Goal: Task Accomplishment & Management: Use online tool/utility

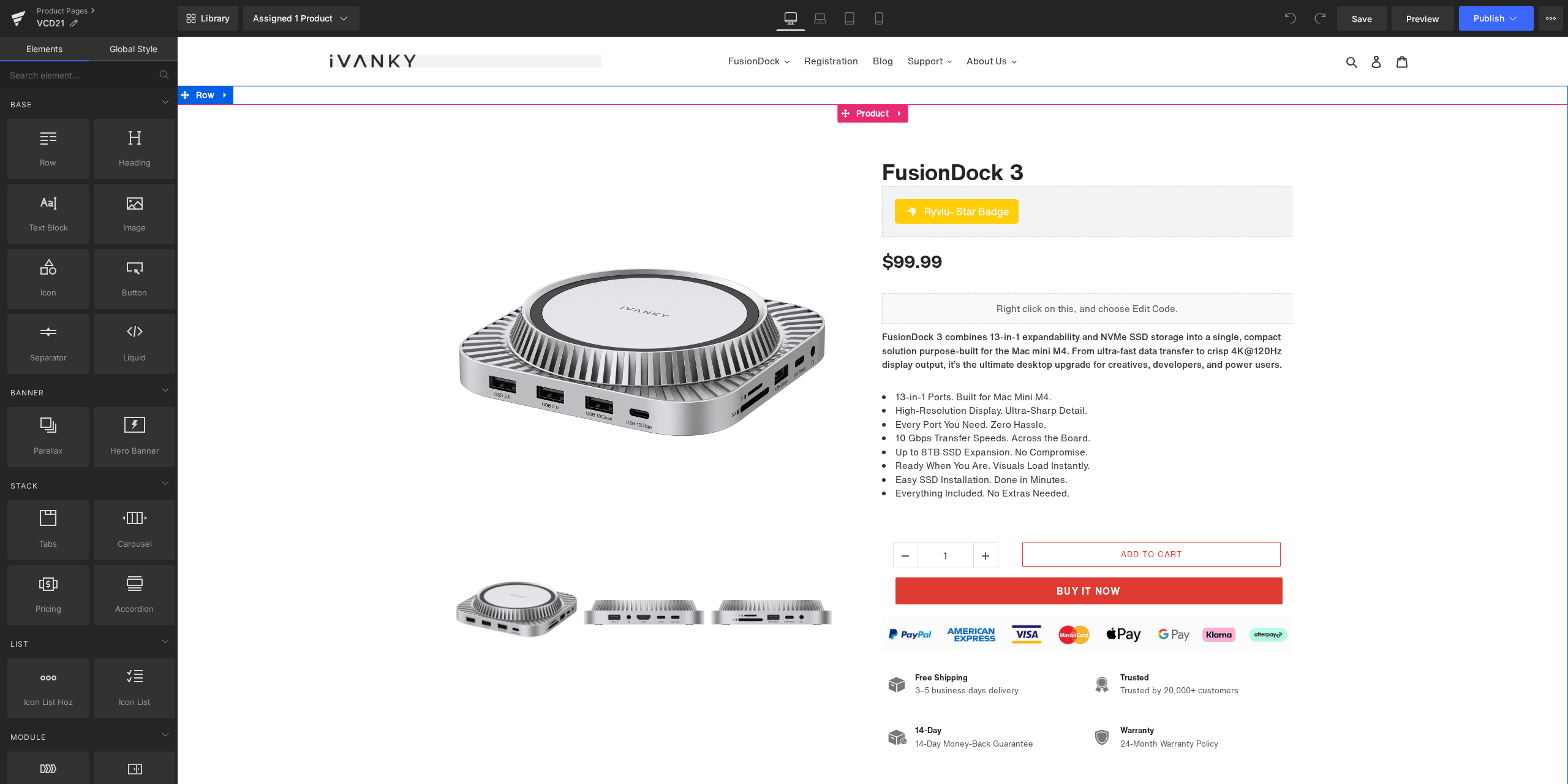
drag, startPoint x: 177, startPoint y: 36, endPoint x: 1316, endPoint y: 472, distance: 1219.6
click at [1403, 469] on div "Sale Off (P) Image ‹" at bounding box center [872, 446] width 1391 height 624
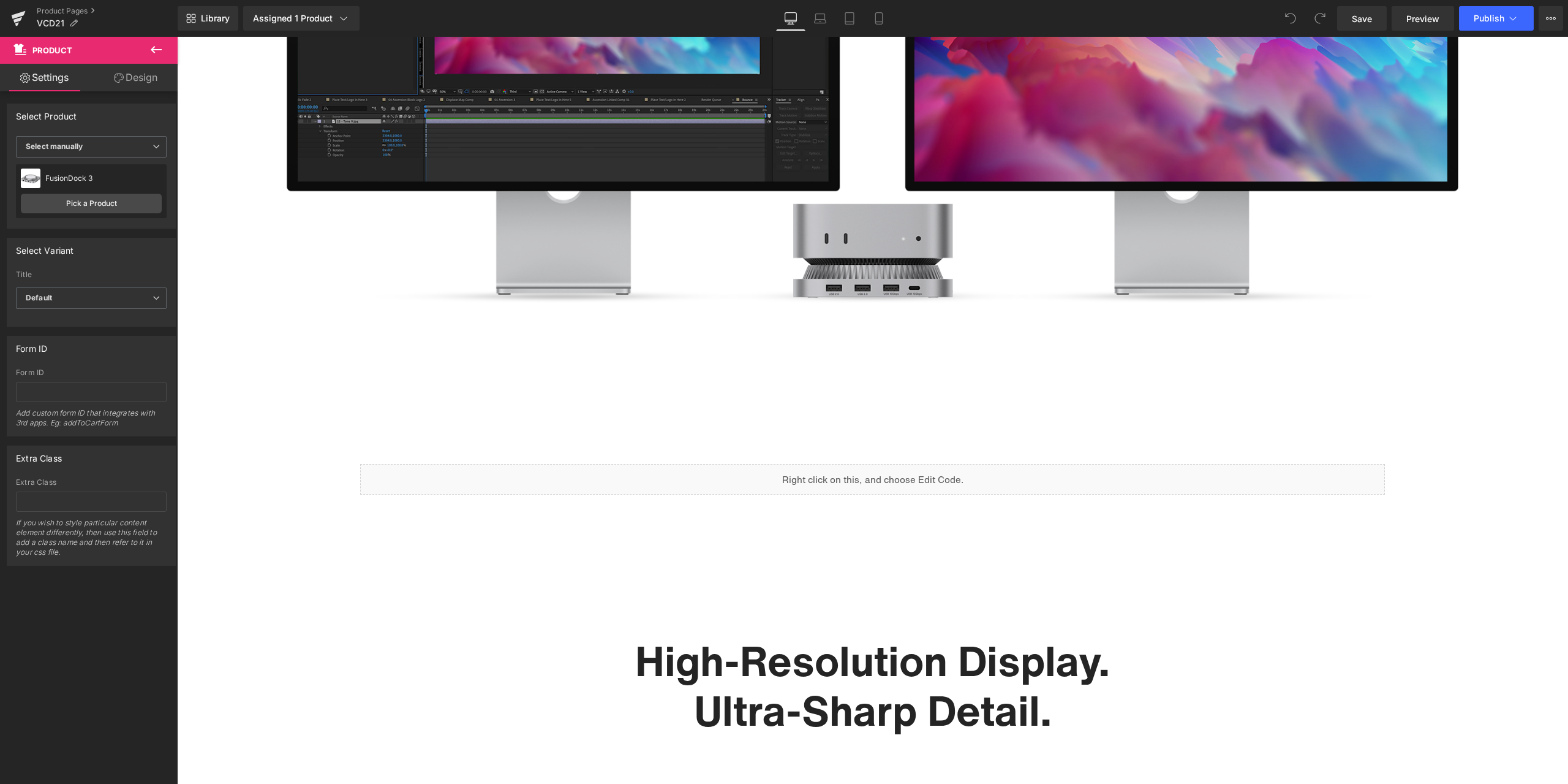
scroll to position [1348, 0]
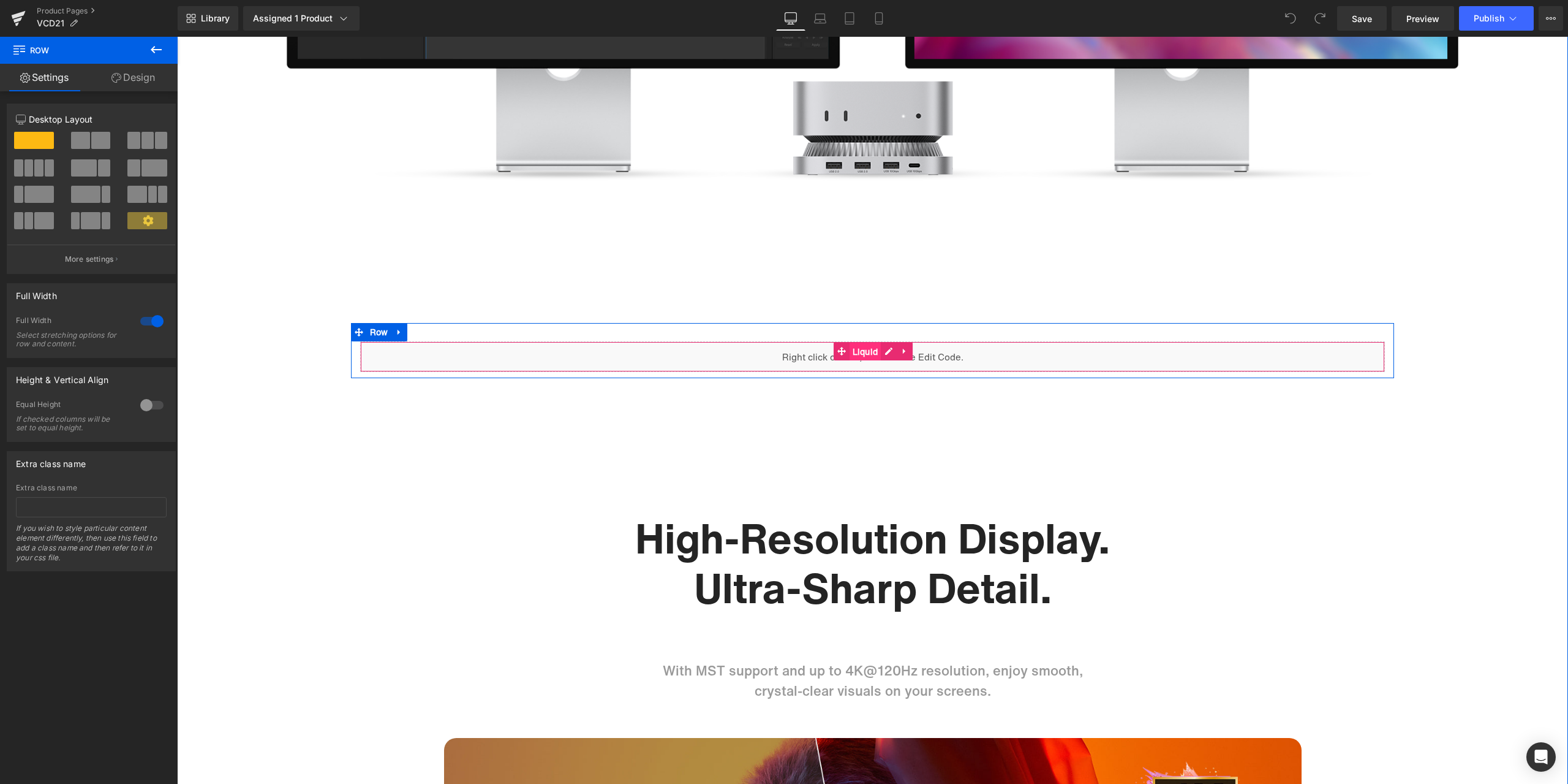
click at [864, 344] on span "Liquid" at bounding box center [865, 351] width 32 height 18
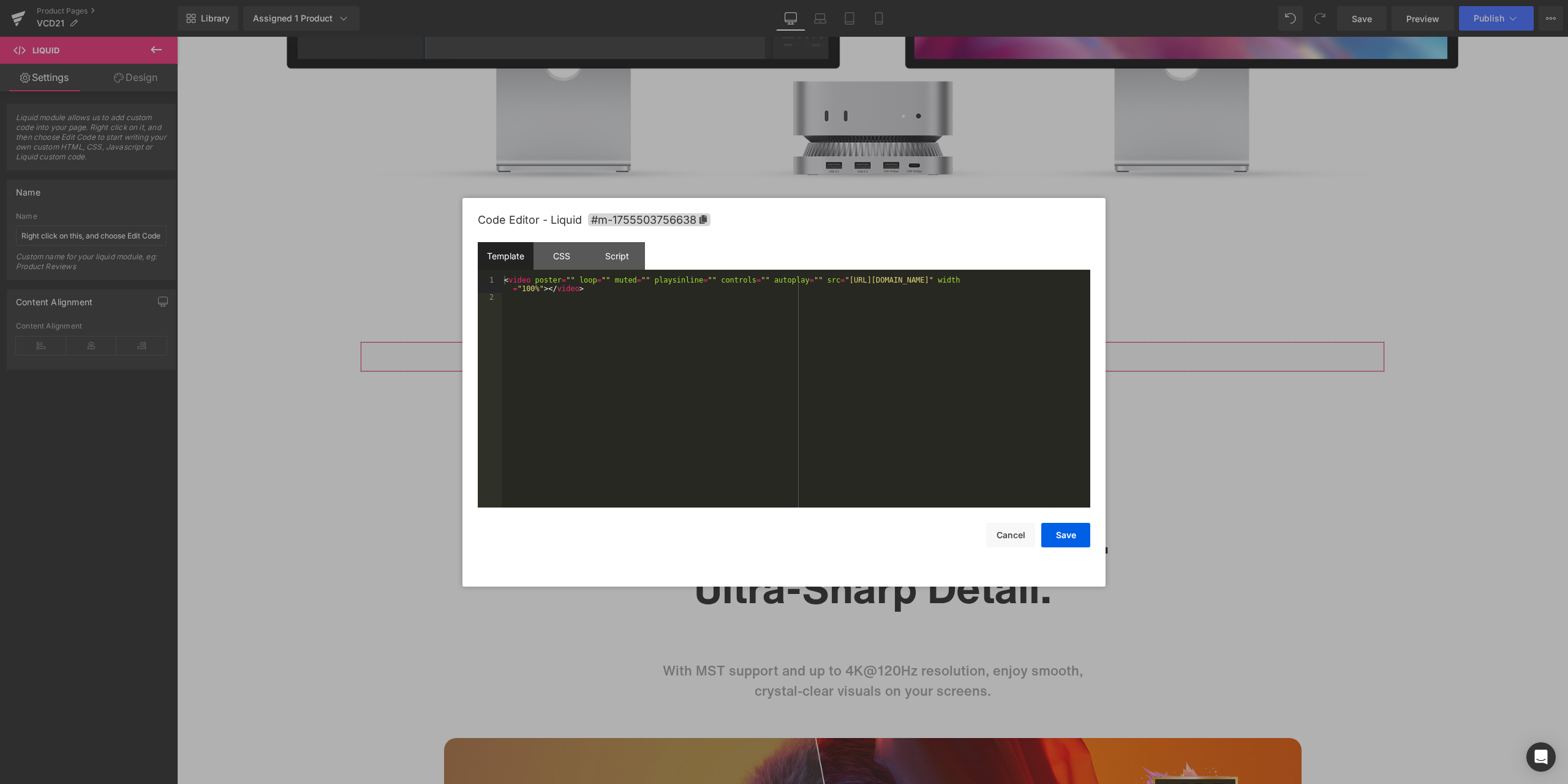
click at [842, 0] on div "Liquid You are previewing how the will restyle your page. You can not edit Elem…" at bounding box center [784, 0] width 1568 height 0
drag, startPoint x: 792, startPoint y: 279, endPoint x: 1058, endPoint y: 280, distance: 266.0
click at [0, 0] on div "< video poster = "" loop = "" muted = "" playsinline = "" controls = "" autopla…" at bounding box center [0, 0] width 0 height 0
click at [0, 0] on button "Save" at bounding box center [0, 0] width 0 height 0
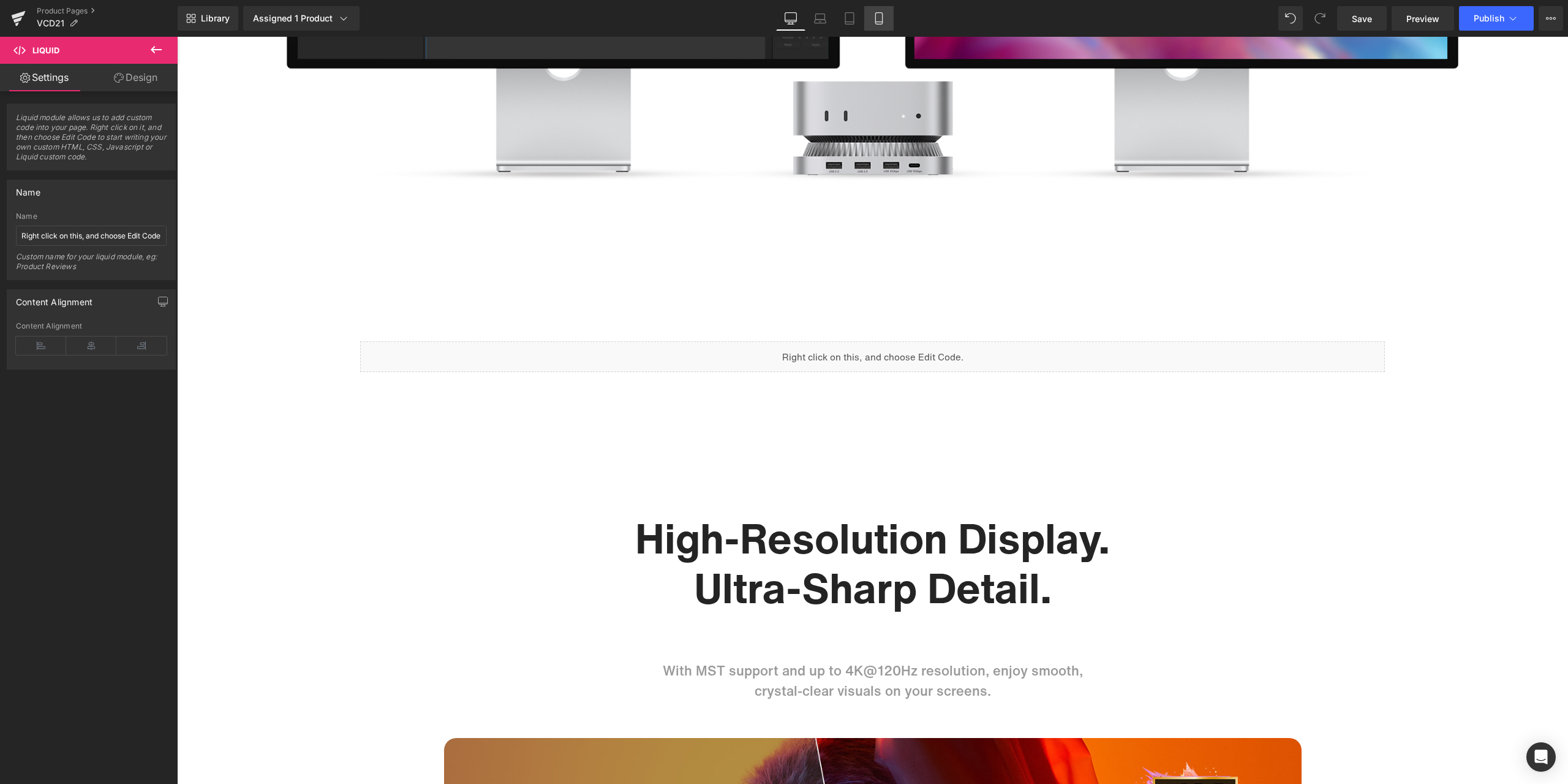
click at [887, 11] on link "Mobile" at bounding box center [879, 18] width 30 height 25
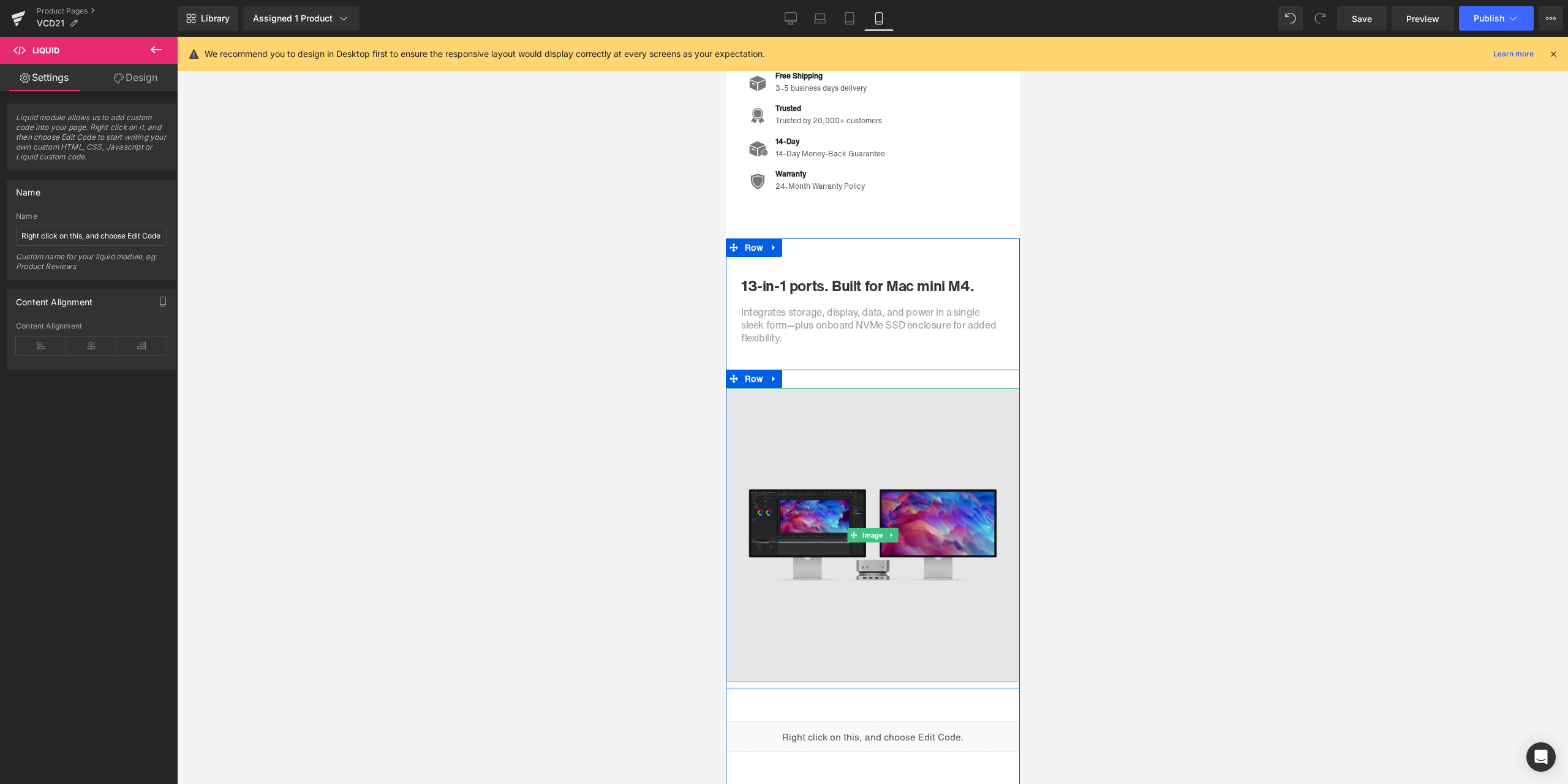
scroll to position [1226, 0]
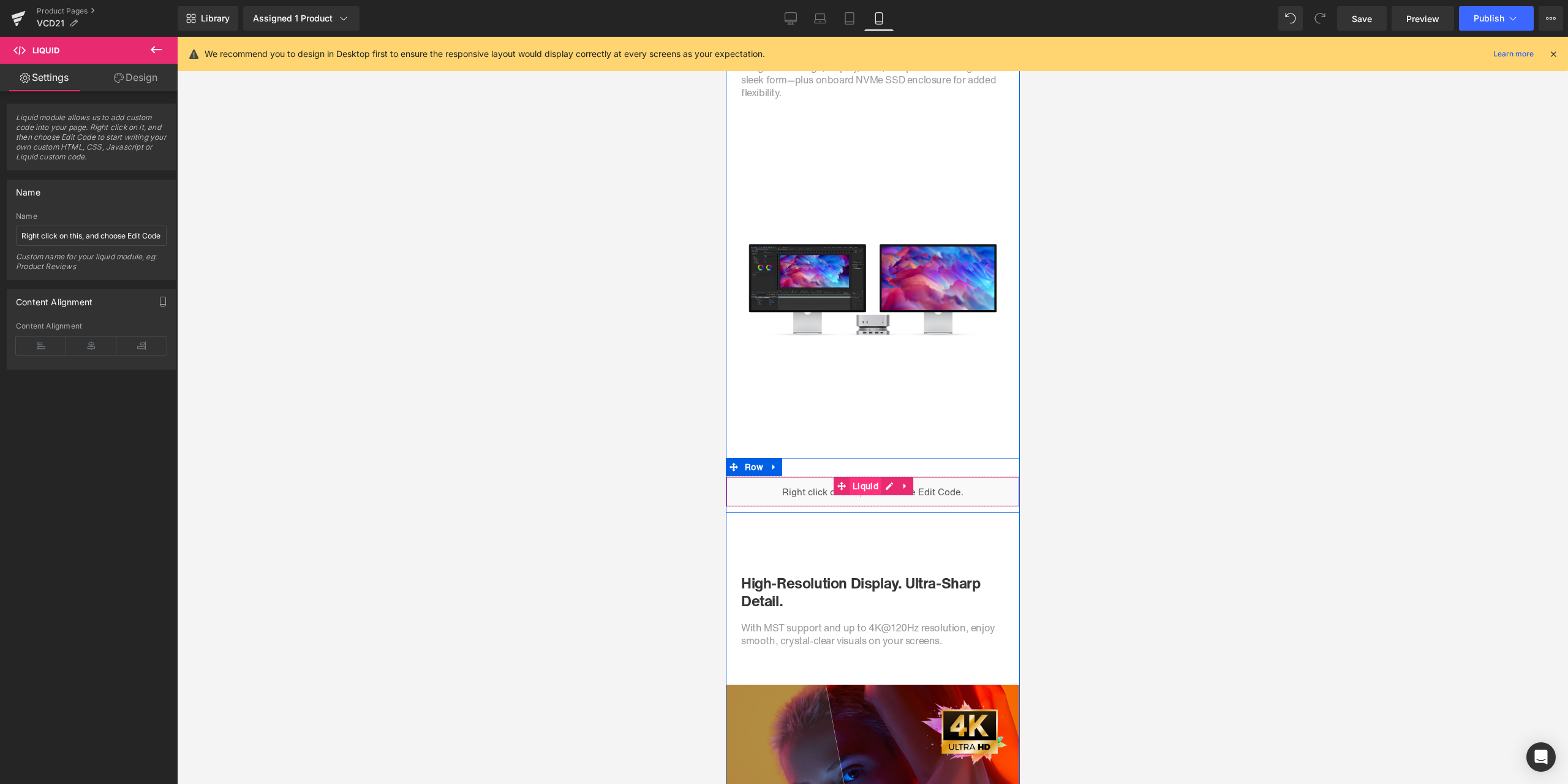
click at [856, 488] on span "Liquid" at bounding box center [864, 486] width 32 height 18
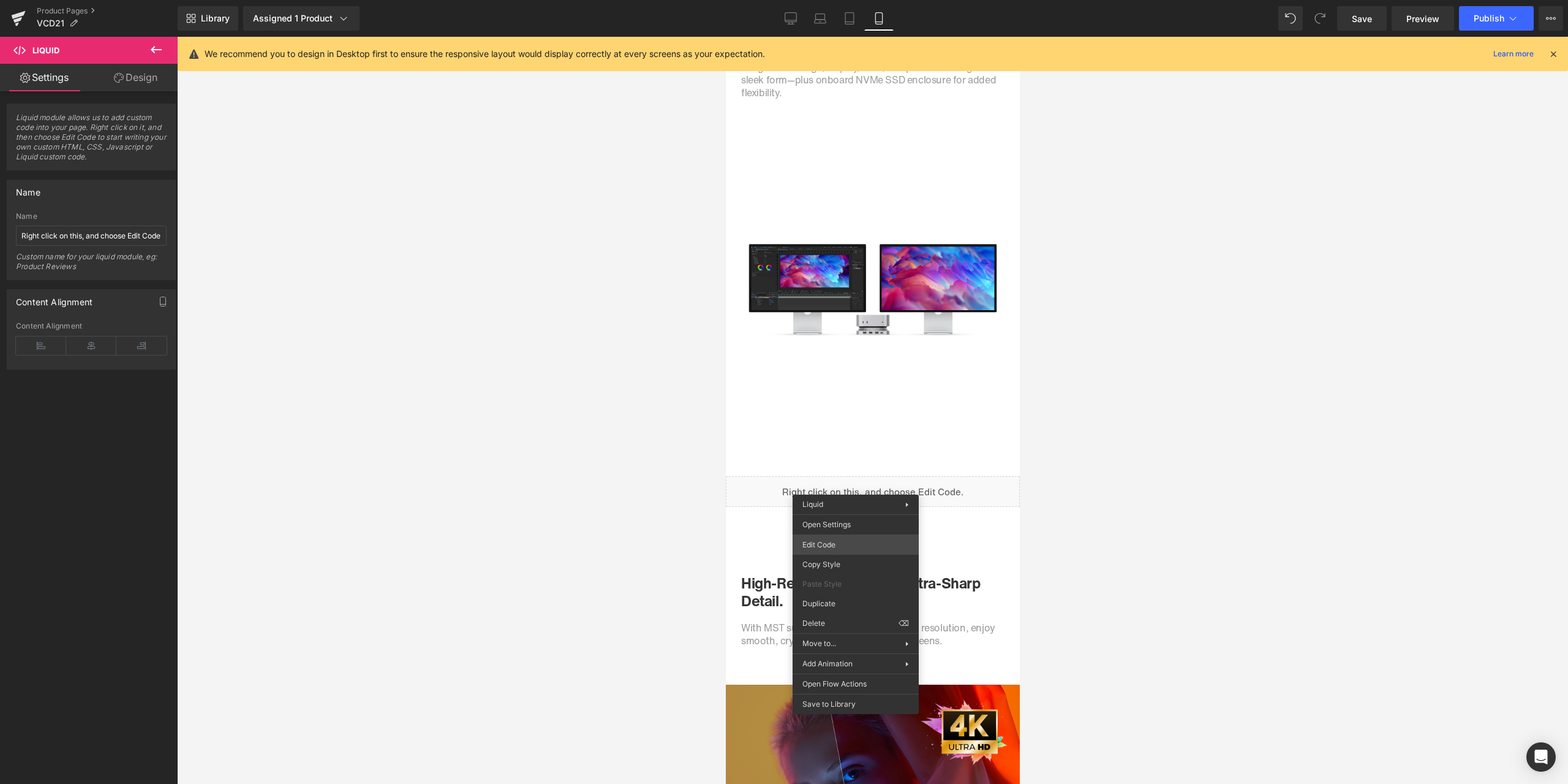
click at [856, 0] on div "Liquid You are previewing how the will restyle your page. You can not edit Elem…" at bounding box center [784, 0] width 1568 height 0
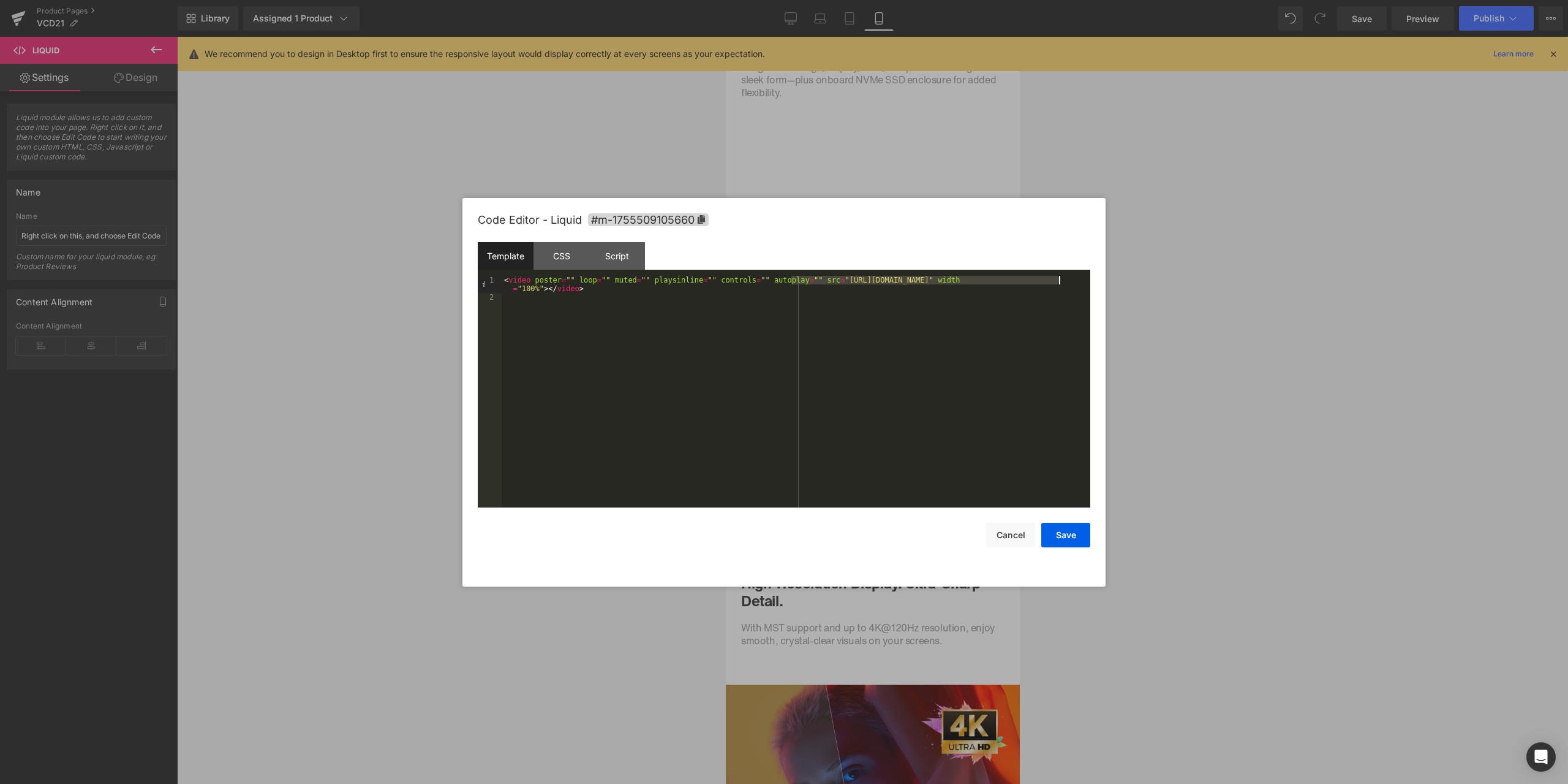
drag, startPoint x: 791, startPoint y: 277, endPoint x: 1058, endPoint y: 279, distance: 267.0
click at [0, 0] on div "< video poster = "" loop = "" muted = "" playsinline = "" controls = "" autopla…" at bounding box center [0, 0] width 0 height 0
click at [0, 0] on button "Save" at bounding box center [0, 0] width 0 height 0
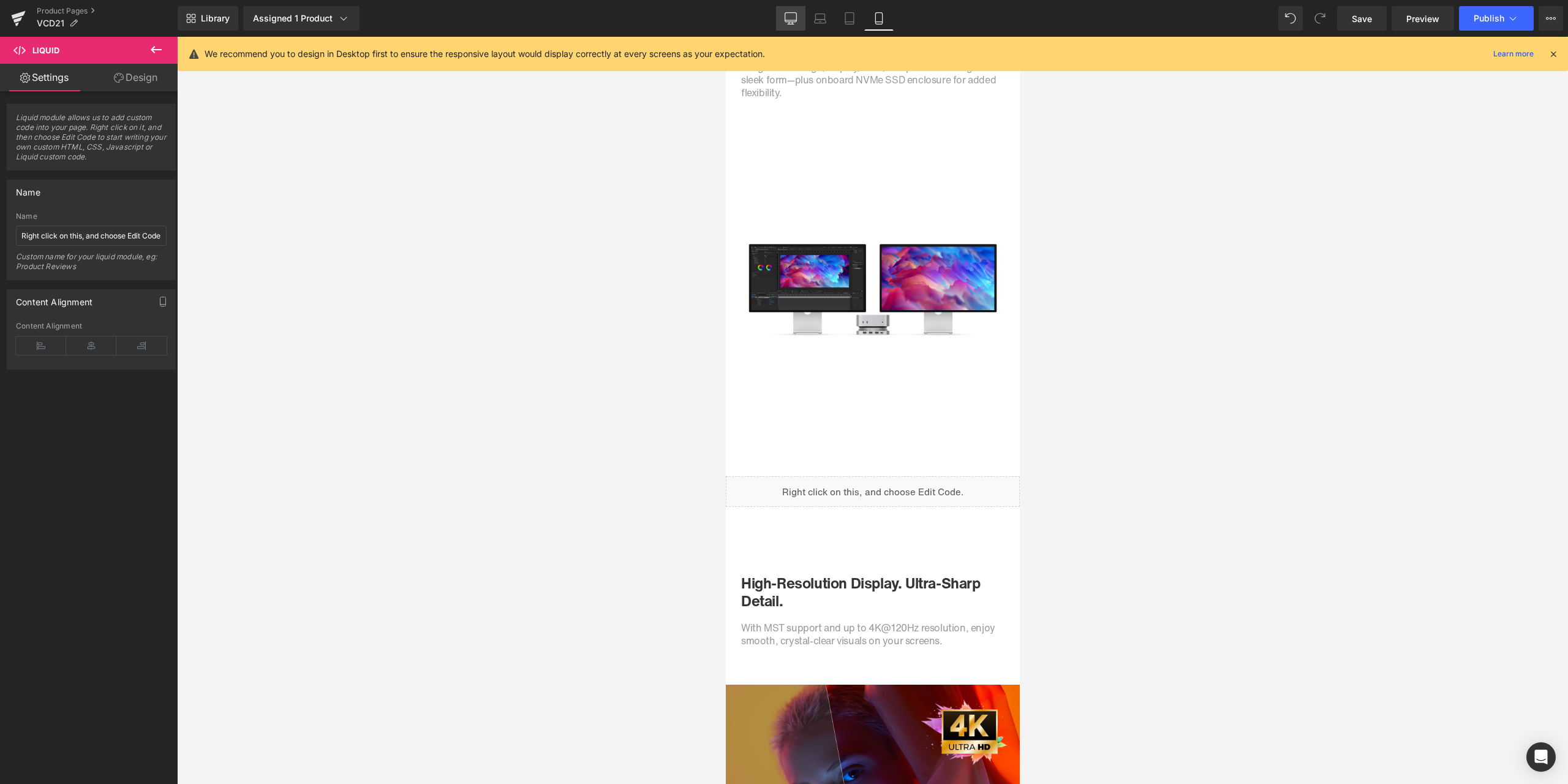
click at [790, 25] on link "Desktop" at bounding box center [791, 18] width 30 height 25
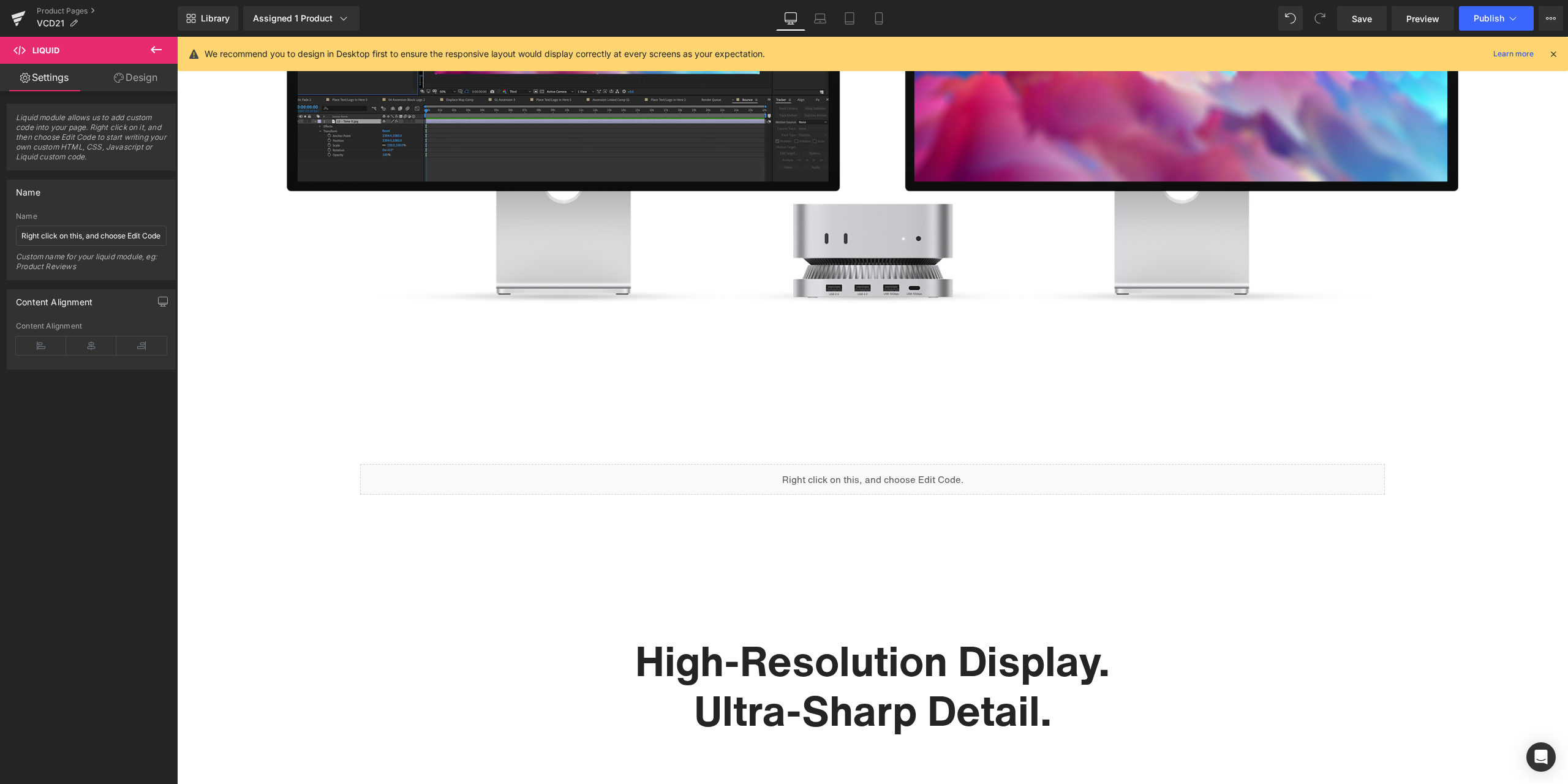
scroll to position [0, 0]
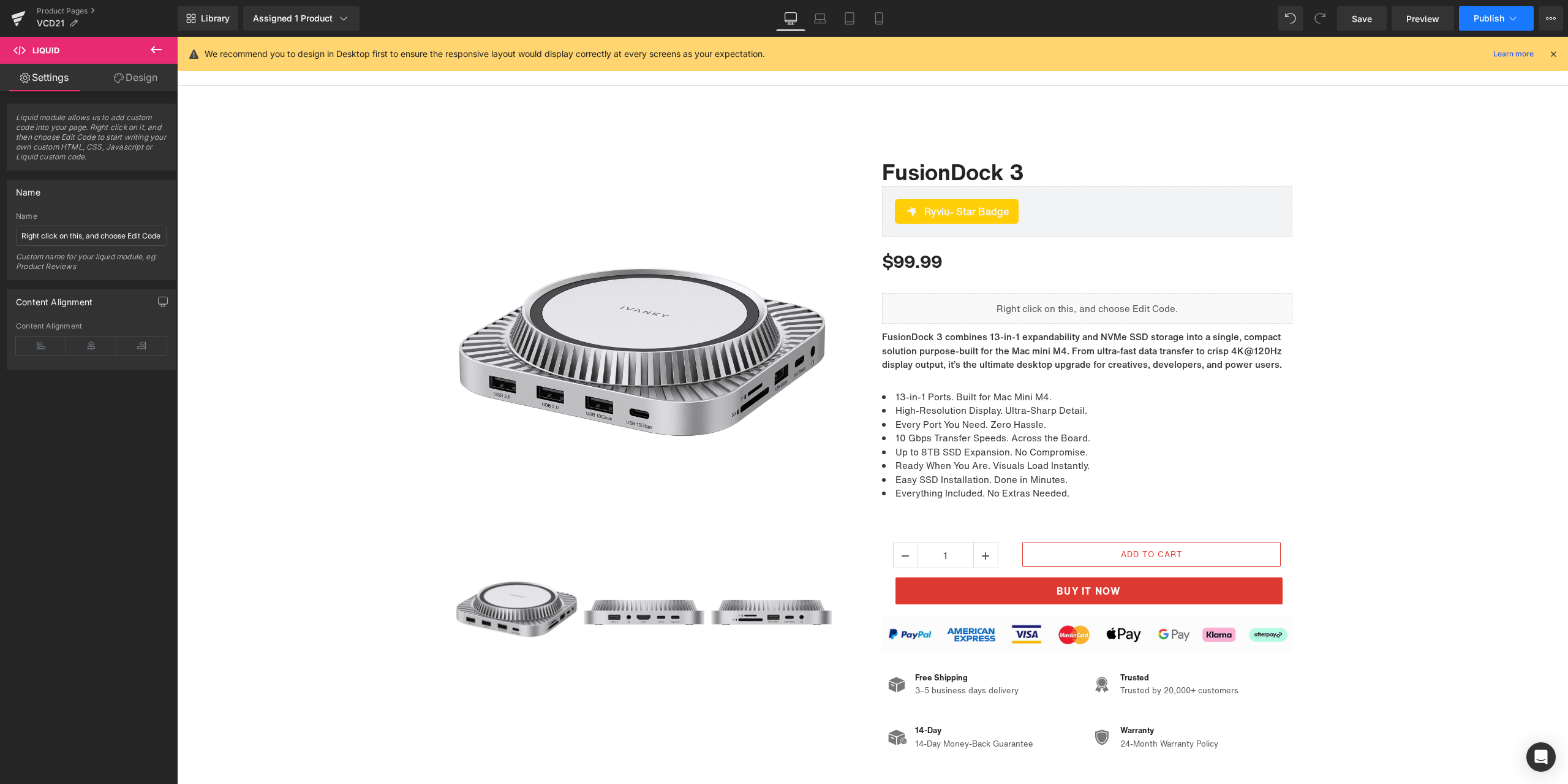
click at [1464, 15] on button "Publish" at bounding box center [1496, 18] width 75 height 25
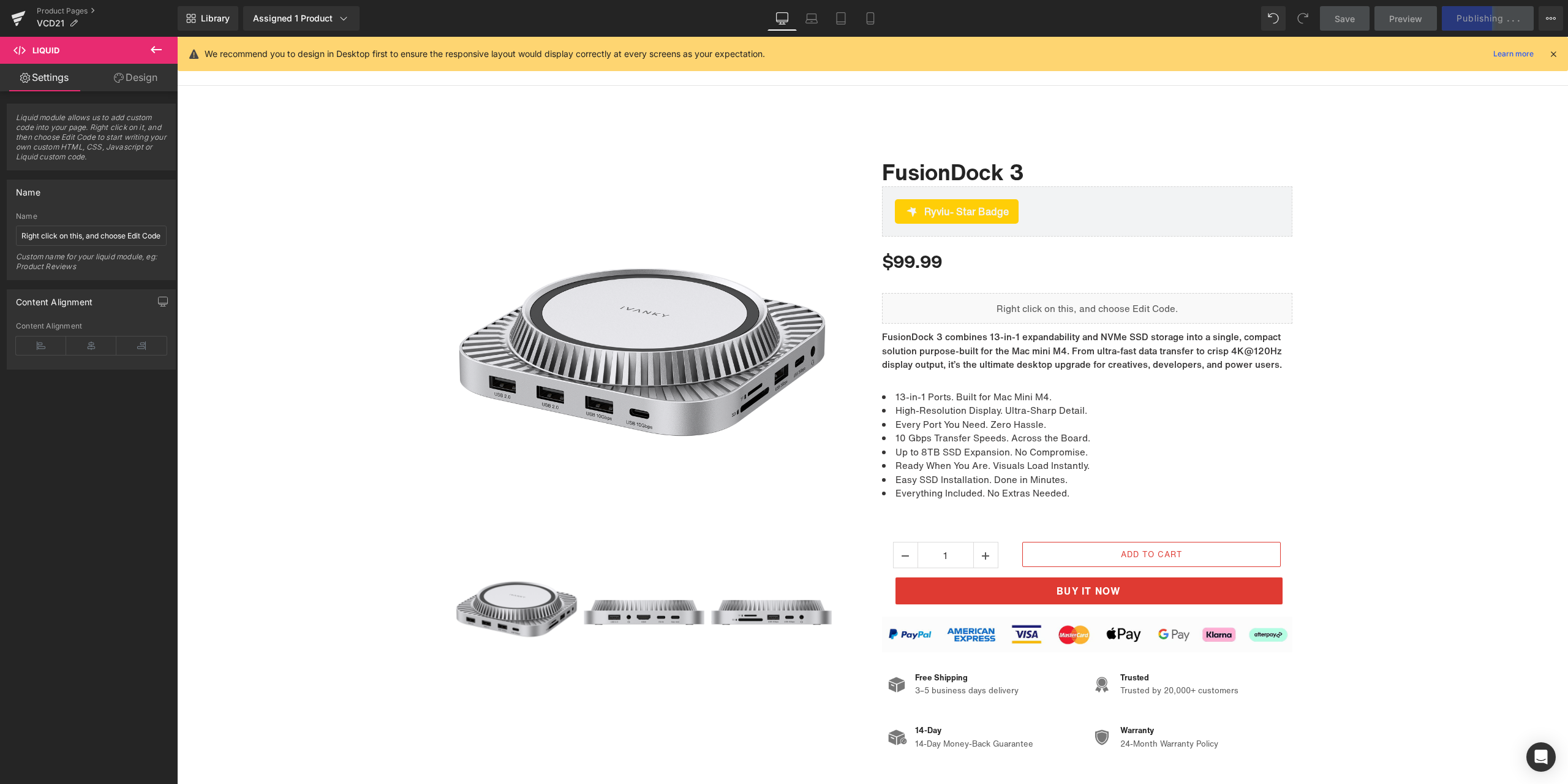
click at [1555, 54] on icon at bounding box center [1554, 54] width 11 height 11
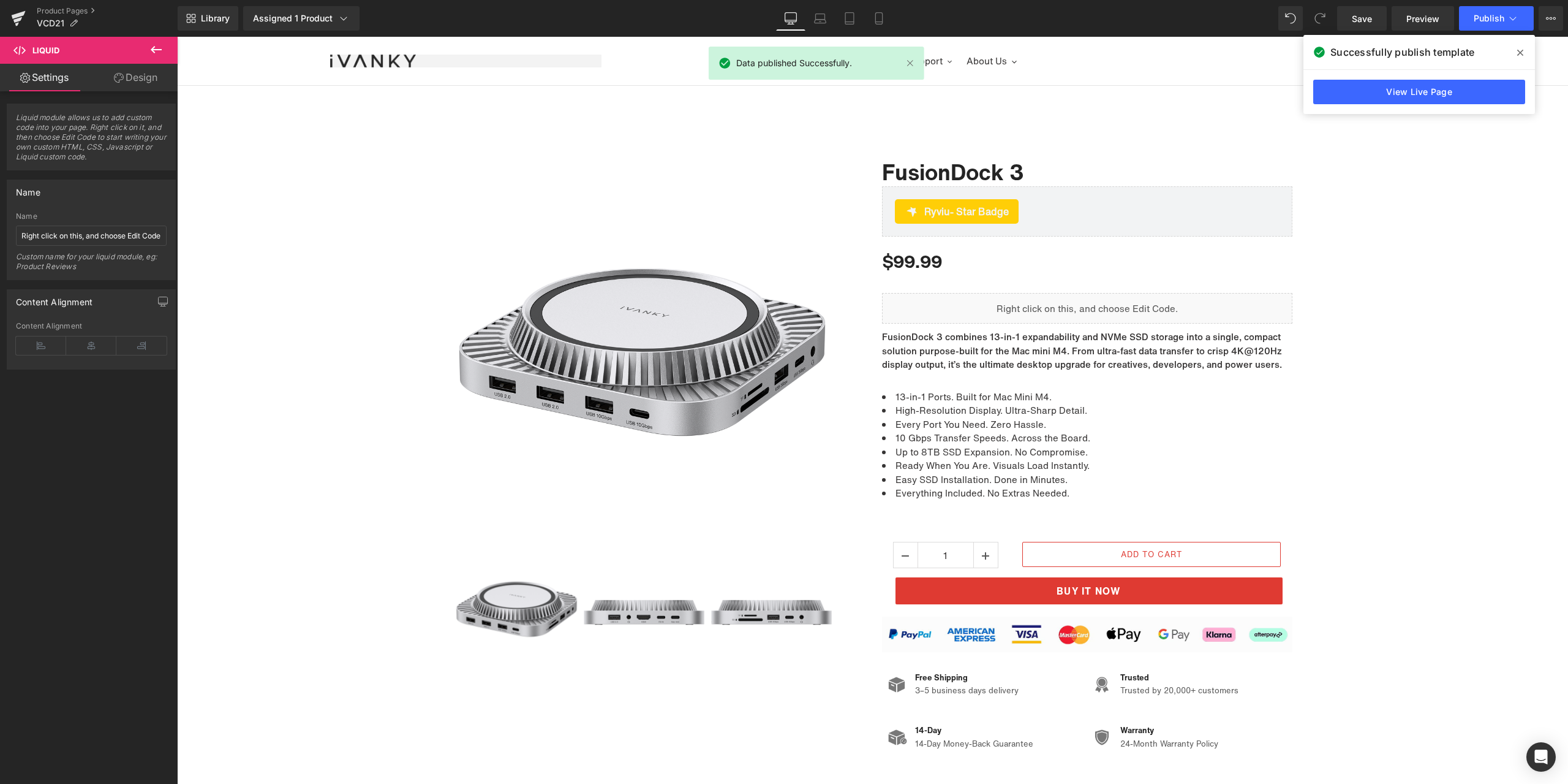
click at [1524, 51] on span at bounding box center [1520, 53] width 20 height 20
click at [1423, 15] on span "Preview" at bounding box center [1423, 18] width 33 height 12
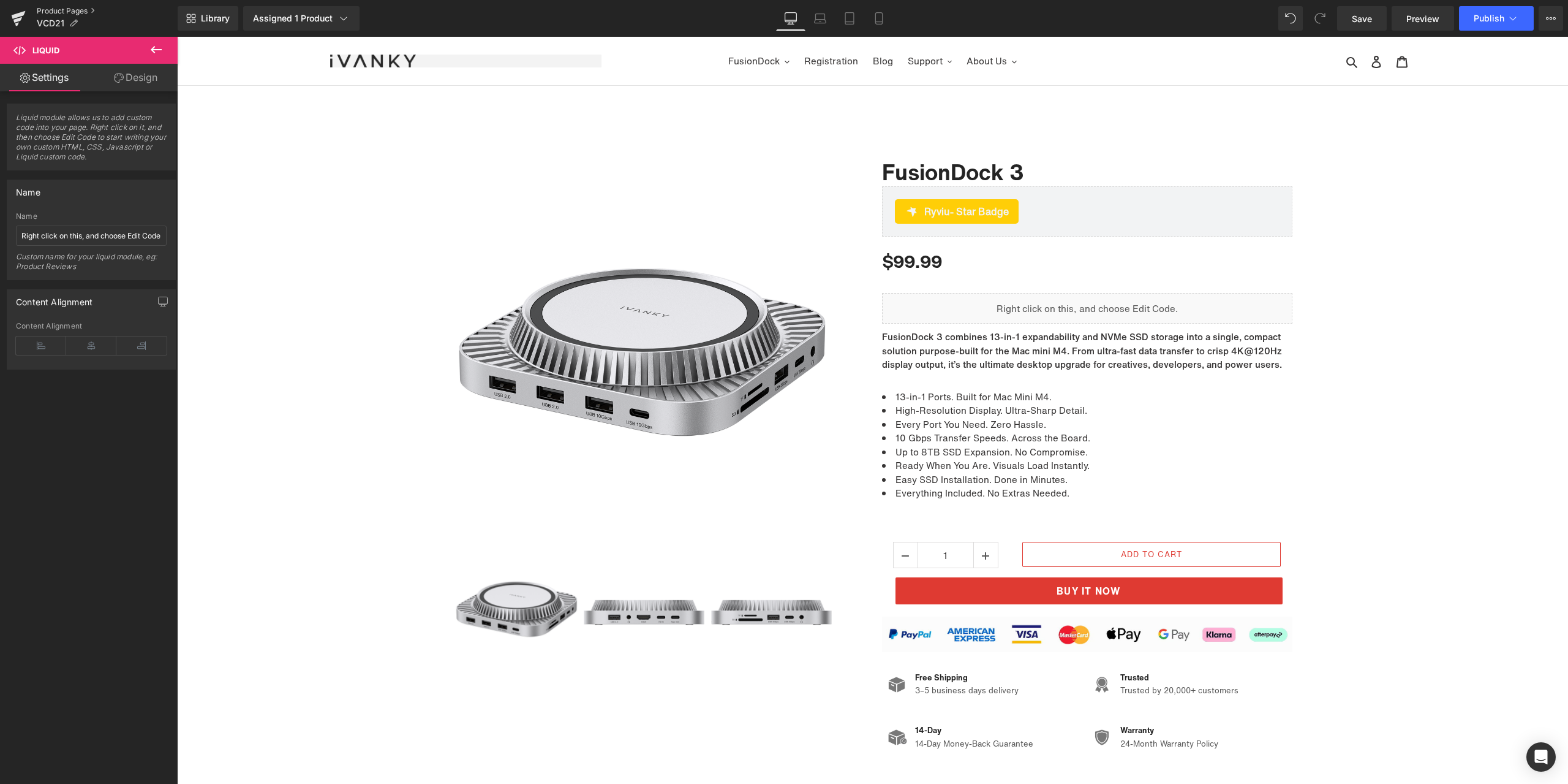
click at [73, 10] on link "Product Pages" at bounding box center [106, 11] width 141 height 10
